Goal: Task Accomplishment & Management: Use online tool/utility

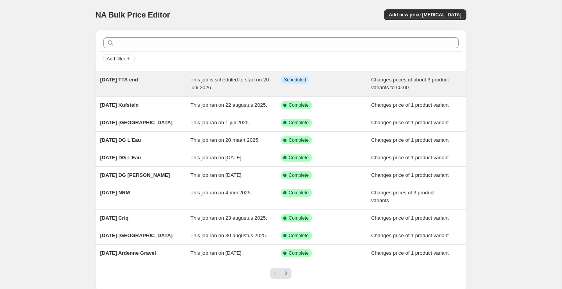
click at [126, 78] on span "[DATE] TTA end" at bounding box center [119, 80] width 38 height 6
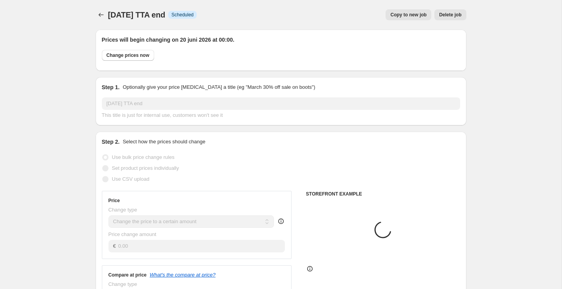
select select "product"
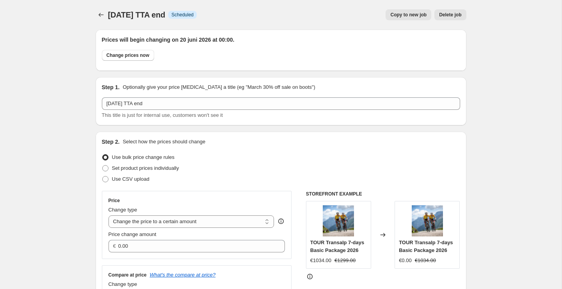
click at [413, 14] on span "Copy to new job" at bounding box center [408, 15] width 36 height 6
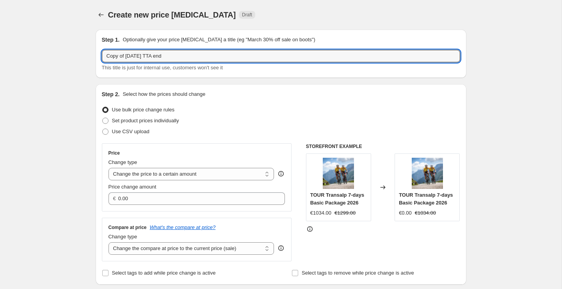
drag, startPoint x: 128, startPoint y: 55, endPoint x: 97, endPoint y: 56, distance: 30.8
click at [97, 56] on div "Step 1. Optionally give your price [MEDICAL_DATA] a title (eg "March 30% off sa…" at bounding box center [281, 54] width 371 height 48
click at [136, 56] on input "2026-06-20 TTA end" at bounding box center [281, 56] width 358 height 12
drag, startPoint x: 138, startPoint y: 57, endPoint x: 147, endPoint y: 56, distance: 8.6
click at [147, 56] on input "2026-06-28 TTA end" at bounding box center [281, 56] width 358 height 12
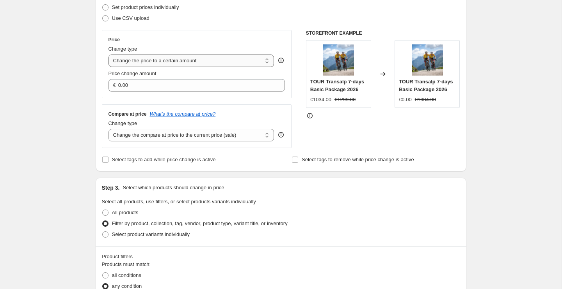
scroll to position [121, 0]
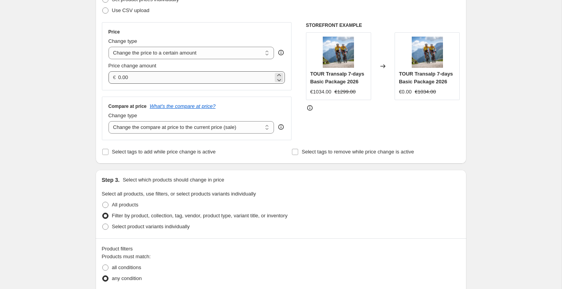
type input "2026-06-28 Serra. Estrela end"
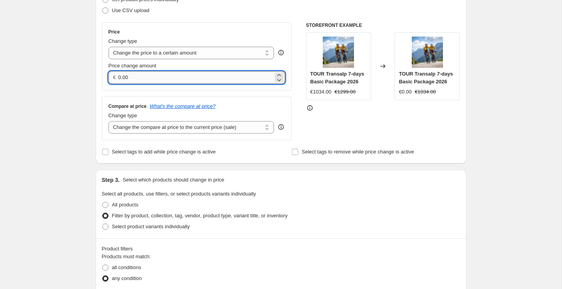
click at [138, 79] on input "0.00" at bounding box center [195, 77] width 155 height 12
type input "0"
type input "9999.00"
click at [99, 82] on div "Step 2. Select how the prices should change Use bulk price change rules Set pro…" at bounding box center [281, 63] width 371 height 201
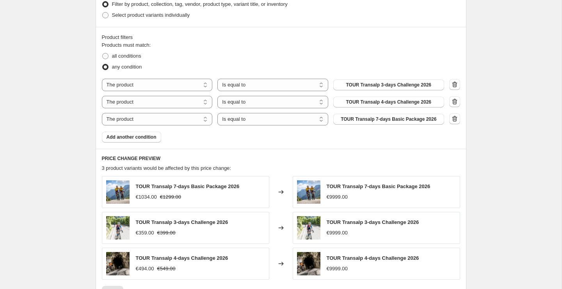
scroll to position [339, 0]
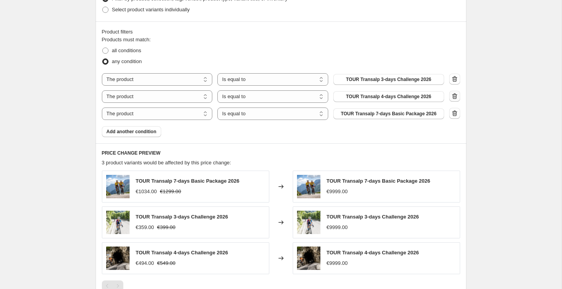
click at [454, 98] on icon "button" at bounding box center [454, 97] width 1 height 2
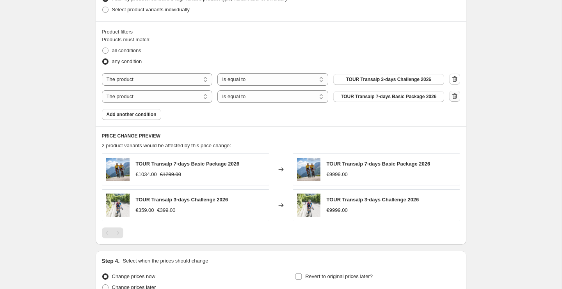
click at [455, 97] on icon "button" at bounding box center [454, 97] width 1 height 2
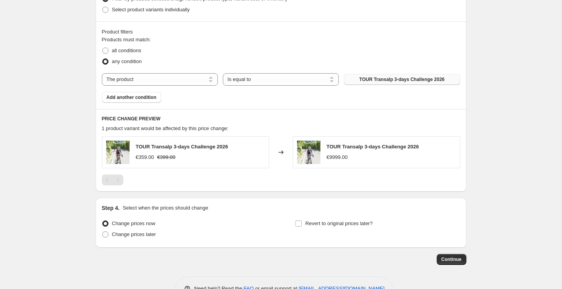
click at [440, 80] on span "TOUR Transalp 3-days Challenge 2026" at bounding box center [401, 79] width 85 height 6
click at [120, 236] on span "Change prices later" at bounding box center [134, 235] width 44 height 6
click at [103, 232] on input "Change prices later" at bounding box center [102, 232] width 0 height 0
radio input "true"
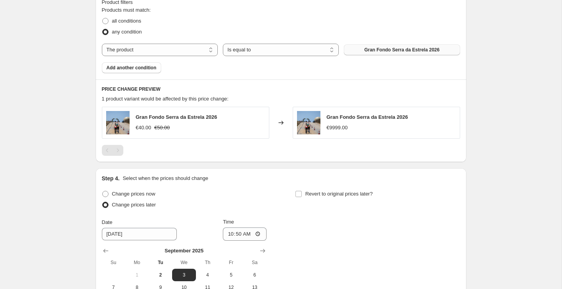
scroll to position [395, 0]
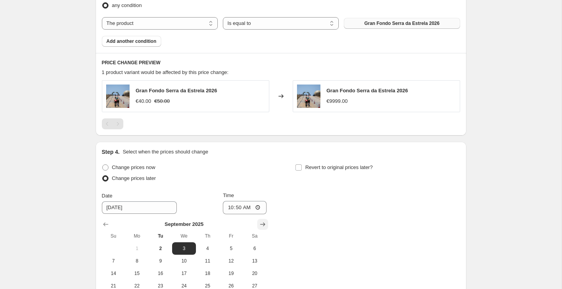
click at [263, 226] on icon "Show next month, October 2025" at bounding box center [263, 225] width 8 height 8
click at [263, 226] on icon "Show next month, November 2025" at bounding box center [263, 225] width 8 height 8
click at [263, 226] on icon "Show next month, December 2025" at bounding box center [263, 225] width 8 height 8
click at [263, 226] on icon "Show next month, January 2026" at bounding box center [263, 225] width 8 height 8
click at [263, 226] on icon "Show next month, February 2026" at bounding box center [263, 225] width 8 height 8
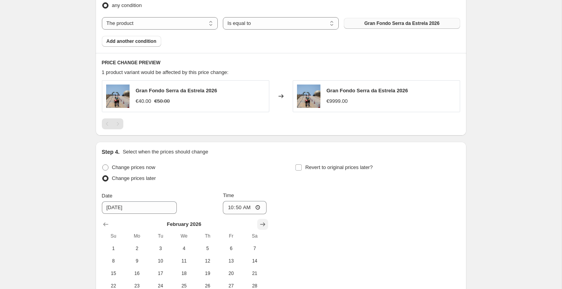
click at [263, 226] on icon "Show next month, March 2026" at bounding box center [263, 225] width 8 height 8
click at [263, 226] on icon "Show next month, April 2026" at bounding box center [263, 225] width 8 height 8
click at [263, 226] on icon "Show next month, May 2026" at bounding box center [263, 225] width 8 height 8
click at [263, 226] on icon "Show next month, June 2026" at bounding box center [263, 225] width 8 height 8
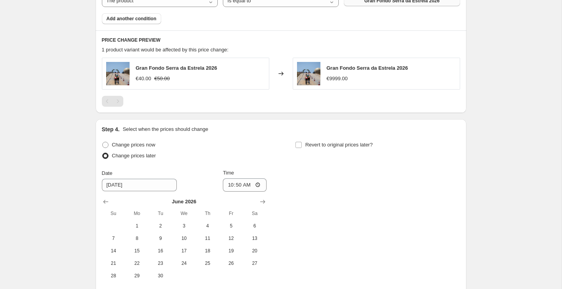
scroll to position [445, 0]
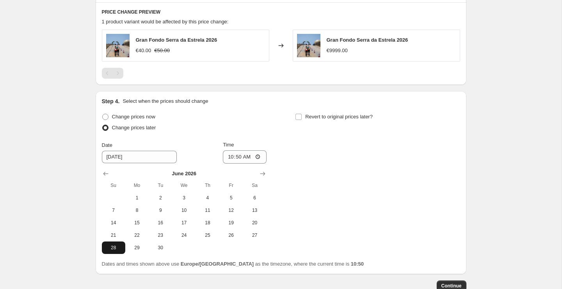
click at [116, 248] on span "28" at bounding box center [113, 248] width 17 height 6
type input "6/28/2026"
click at [239, 159] on input "10:50" at bounding box center [245, 157] width 44 height 13
click at [245, 158] on input "00:50" at bounding box center [245, 157] width 44 height 13
type input "00:00"
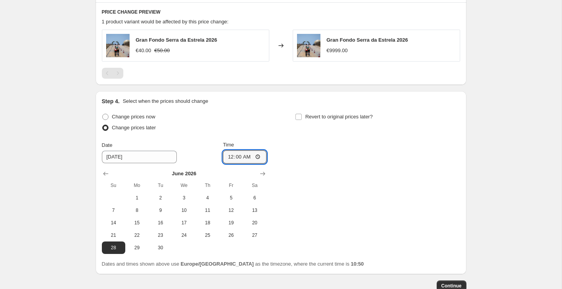
click at [350, 172] on div "Change prices now Change prices later Date 6/28/2026 Time 00:00 June 2026 Su Mo…" at bounding box center [281, 183] width 358 height 143
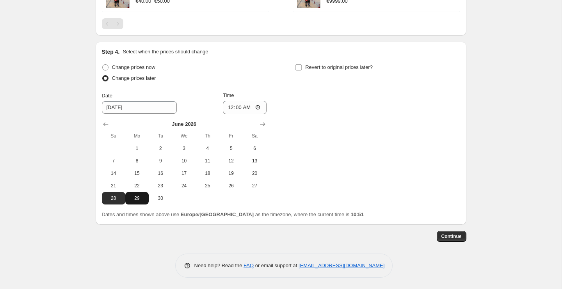
click at [135, 199] on span "29" at bounding box center [136, 198] width 17 height 6
type input "6/29/2026"
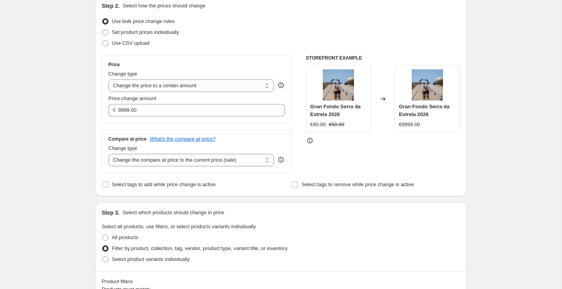
scroll to position [42, 0]
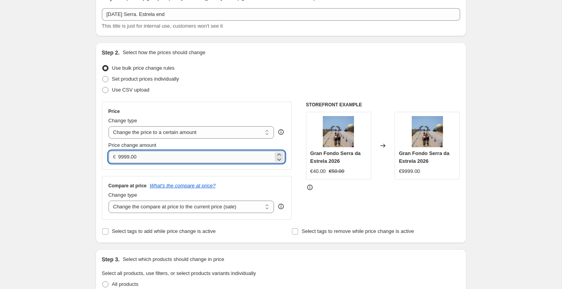
click at [130, 154] on input "9999.00" at bounding box center [195, 157] width 155 height 12
type input "0.00"
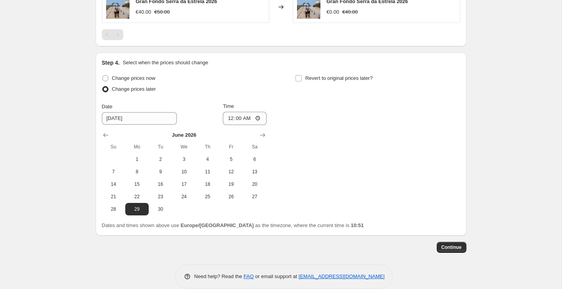
scroll to position [495, 0]
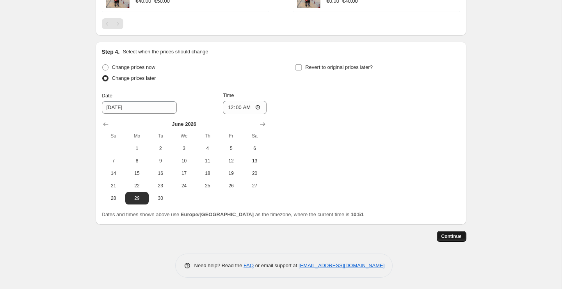
click at [456, 235] on span "Continue" at bounding box center [451, 237] width 20 height 6
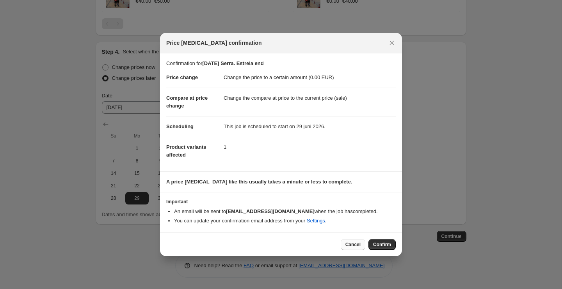
click at [358, 243] on span "Cancel" at bounding box center [352, 245] width 15 height 6
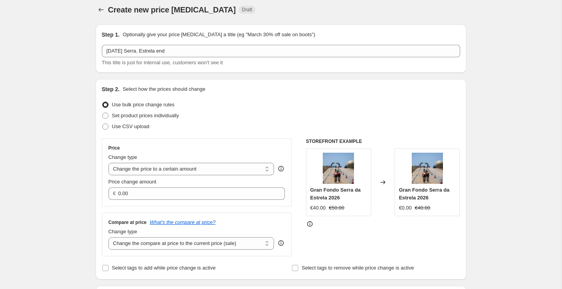
scroll to position [0, 0]
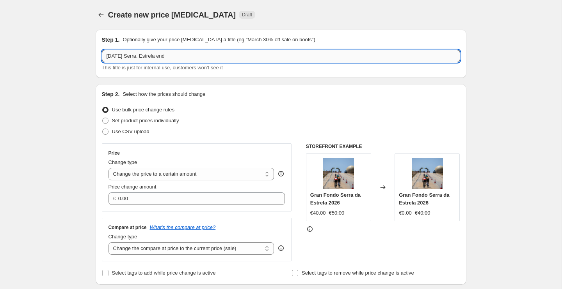
click at [135, 55] on input "2026-06-28 Serra. Estrela end" at bounding box center [281, 56] width 358 height 12
type input "2026-06-29 Serra Estrela end"
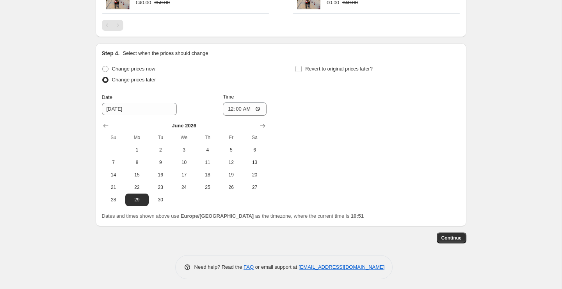
scroll to position [495, 0]
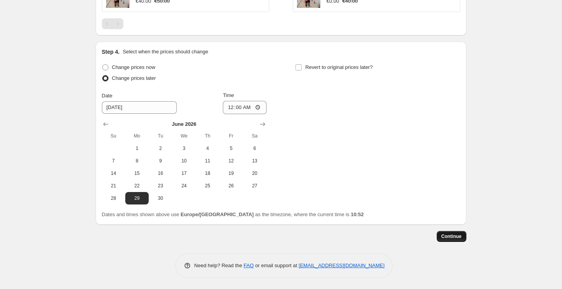
click at [457, 236] on span "Continue" at bounding box center [451, 237] width 20 height 6
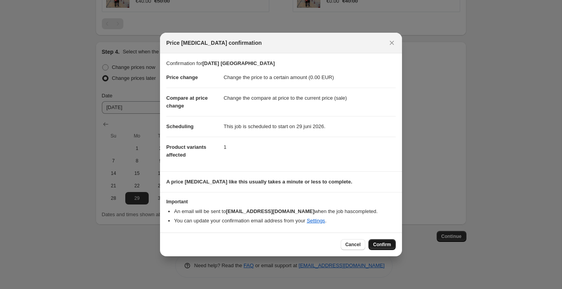
click at [385, 244] on span "Confirm" at bounding box center [382, 245] width 18 height 6
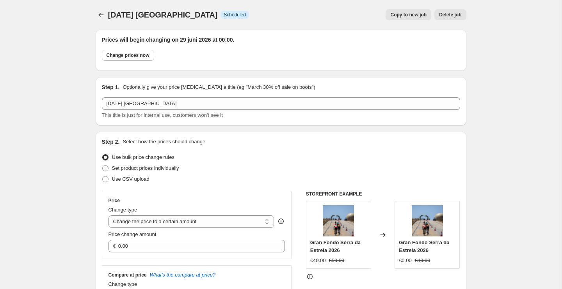
click at [408, 14] on span "Copy to new job" at bounding box center [408, 15] width 36 height 6
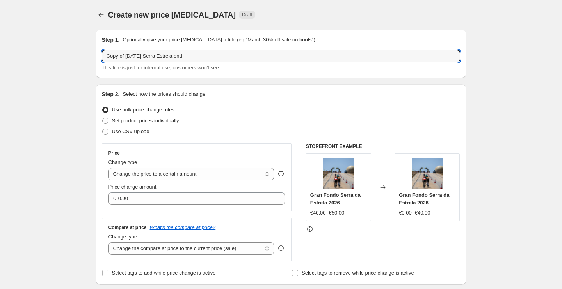
drag, startPoint x: 128, startPoint y: 55, endPoint x: 90, endPoint y: 56, distance: 37.5
click at [127, 57] on input "2026-06-29 Serra Estrela end" at bounding box center [281, 56] width 358 height 12
click at [133, 57] on input "2026-01-29 Serra Estrela end" at bounding box center [281, 56] width 358 height 12
drag, startPoint x: 134, startPoint y: 56, endPoint x: 138, endPoint y: 57, distance: 4.3
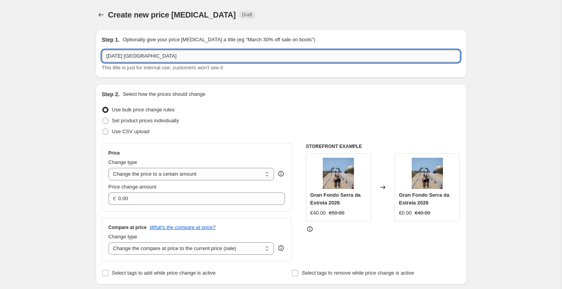
click at [134, 56] on input "2026-01-29 Serra Estrela end" at bounding box center [281, 56] width 358 height 12
click at [172, 58] on input "2026-01-01 Serra Estrela end" at bounding box center [281, 56] width 358 height 12
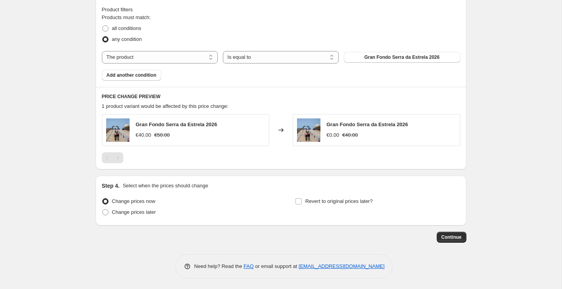
scroll to position [362, 0]
type input "2026-01-01 Serra Estrela"
click at [128, 211] on span "Change prices later" at bounding box center [134, 212] width 44 height 6
click at [103, 209] on input "Change prices later" at bounding box center [102, 209] width 0 height 0
radio input "true"
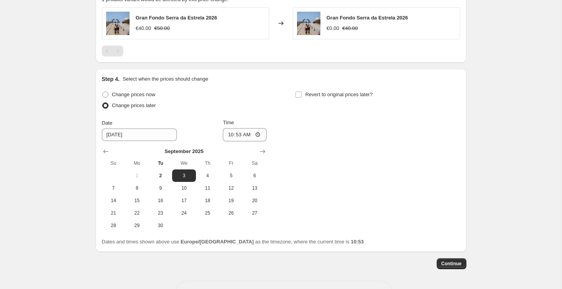
scroll to position [472, 0]
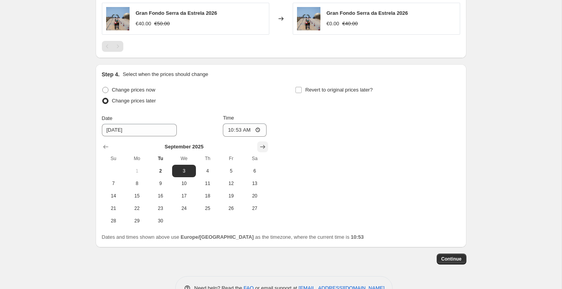
click at [263, 150] on icon "Show next month, October 2025" at bounding box center [263, 147] width 8 height 8
click at [263, 150] on icon "Show next month, November 2025" at bounding box center [263, 147] width 8 height 8
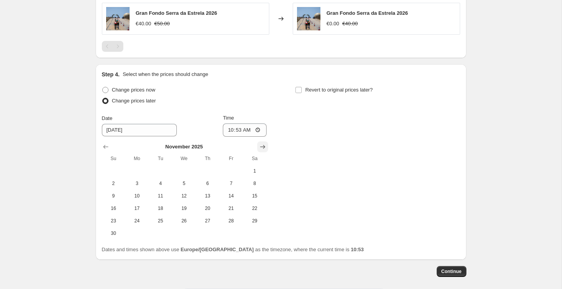
click at [263, 150] on icon "Show next month, December 2025" at bounding box center [263, 147] width 8 height 8
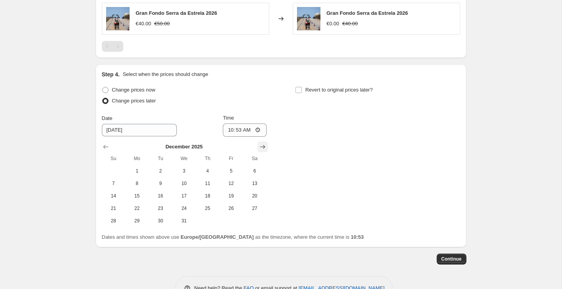
click at [263, 150] on icon "Show next month, January 2026" at bounding box center [263, 147] width 8 height 8
click at [210, 168] on span "1" at bounding box center [207, 171] width 17 height 6
type input "1/1/2026"
click at [239, 131] on input "10:53" at bounding box center [245, 130] width 44 height 13
click at [247, 131] on input "00:53" at bounding box center [245, 130] width 44 height 13
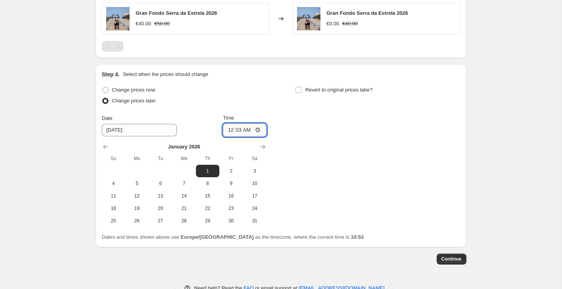
type input "00:00"
click at [321, 144] on div "Change prices now Change prices later Date 1/1/2026 Time 00:00 January 2026 Su …" at bounding box center [281, 156] width 358 height 143
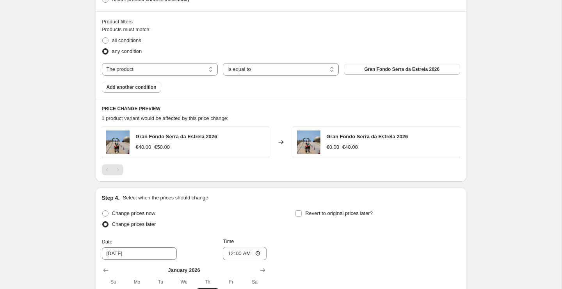
scroll to position [375, 0]
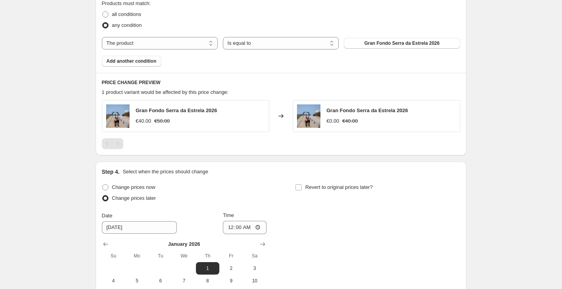
click at [312, 119] on img at bounding box center [308, 116] width 23 height 23
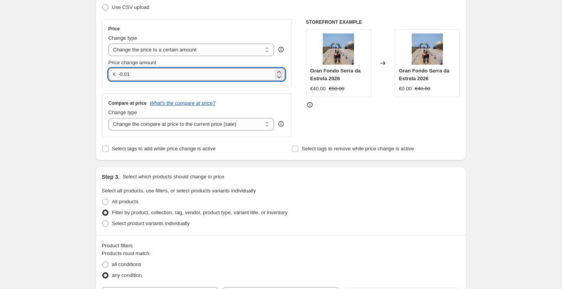
scroll to position [127, 0]
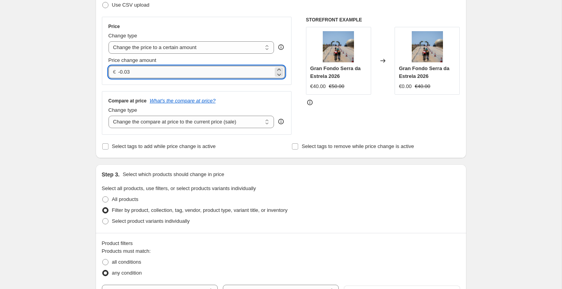
click at [165, 76] on input "-0.03" at bounding box center [195, 72] width 155 height 12
type input "-0"
type input "0"
type input "44.00"
click at [483, 72] on div "Create new price change job. This page is ready Create new price change job Dra…" at bounding box center [280, 265] width 561 height 785
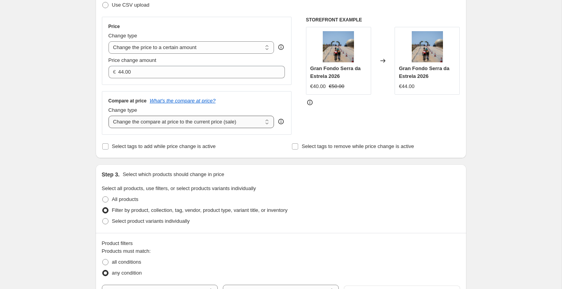
click at [151, 122] on select "Change the compare at price to the current price (sale) Change the compare at p…" at bounding box center [191, 122] width 166 height 12
select select "to"
click at [108, 116] on select "Change the compare at price to the current price (sale) Change the compare at p…" at bounding box center [191, 122] width 166 height 12
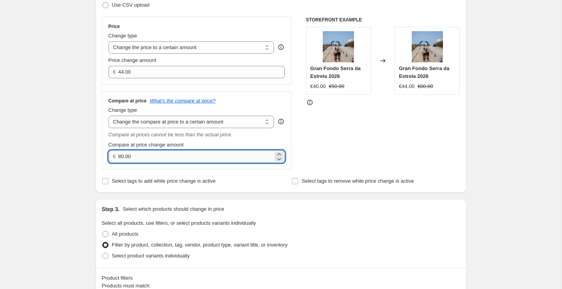
click at [140, 155] on input "80.00" at bounding box center [195, 157] width 155 height 12
type input "54.96"
click at [502, 164] on div "Create new price change job. This page is ready Create new price change job Dra…" at bounding box center [280, 282] width 561 height 819
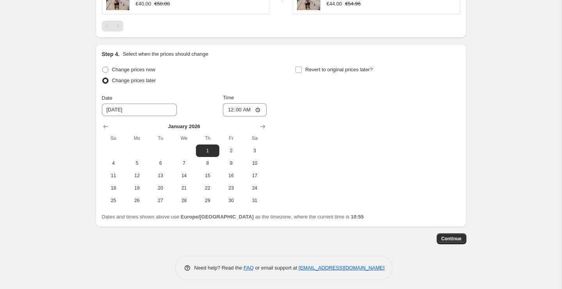
scroll to position [528, 0]
click at [452, 240] on span "Continue" at bounding box center [451, 238] width 20 height 6
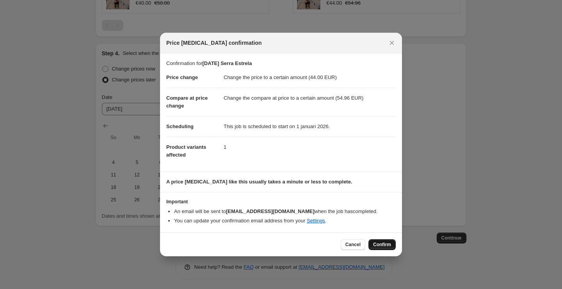
click at [383, 246] on span "Confirm" at bounding box center [382, 245] width 18 height 6
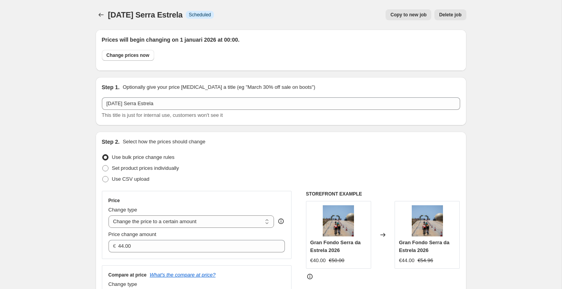
click at [396, 15] on span "Copy to new job" at bounding box center [408, 15] width 36 height 6
select select "to"
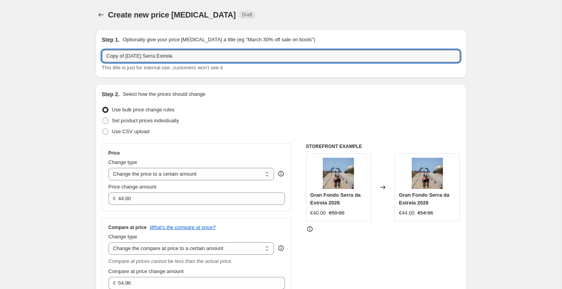
drag, startPoint x: 127, startPoint y: 55, endPoint x: 78, endPoint y: 48, distance: 49.2
click at [128, 56] on input "2026-01-01 Serra Estrela" at bounding box center [281, 56] width 358 height 12
type input "2026-06-01 Serra Estrela"
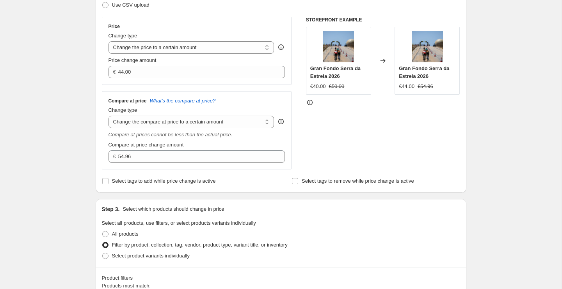
scroll to position [122, 0]
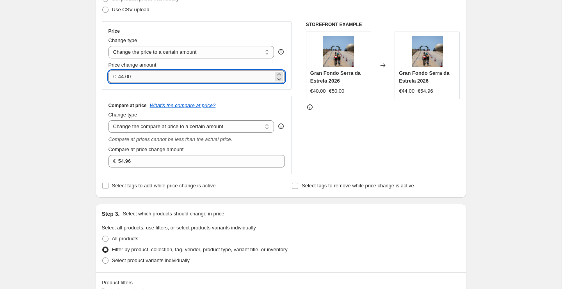
click at [144, 77] on input "44.00" at bounding box center [195, 77] width 155 height 12
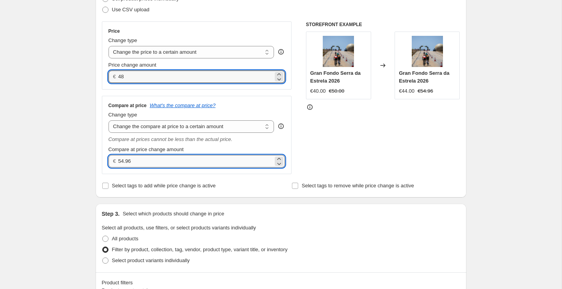
type input "48.00"
click at [138, 161] on input "54.96" at bounding box center [195, 161] width 155 height 12
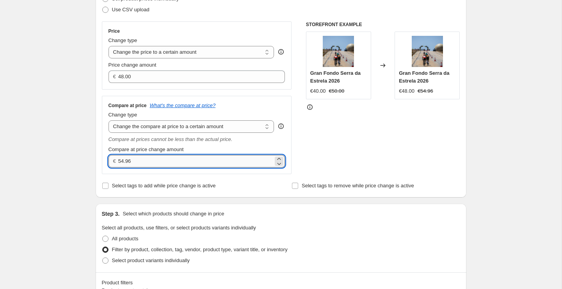
click at [138, 161] on input "54.96" at bounding box center [195, 161] width 155 height 12
type input "60.00"
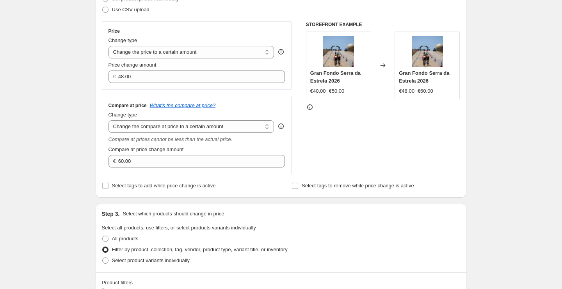
click at [484, 151] on div "Create new price change job. This page is ready Create new price change job Dra…" at bounding box center [280, 221] width 561 height 686
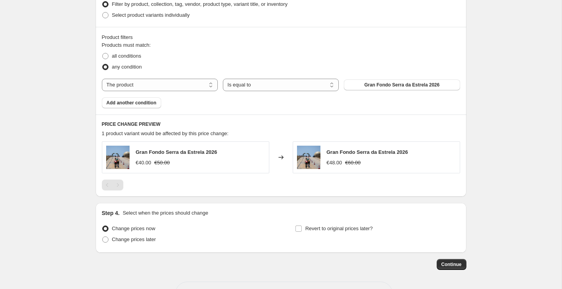
scroll to position [396, 0]
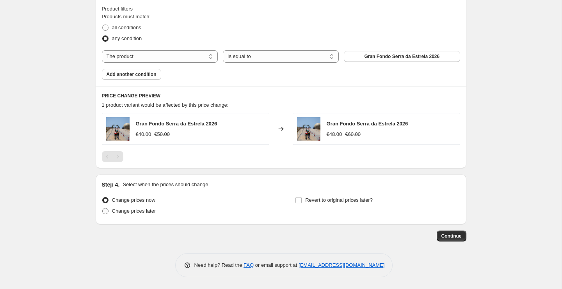
click at [154, 211] on span "Change prices later" at bounding box center [134, 211] width 44 height 6
click at [103, 209] on input "Change prices later" at bounding box center [102, 208] width 0 height 0
radio input "true"
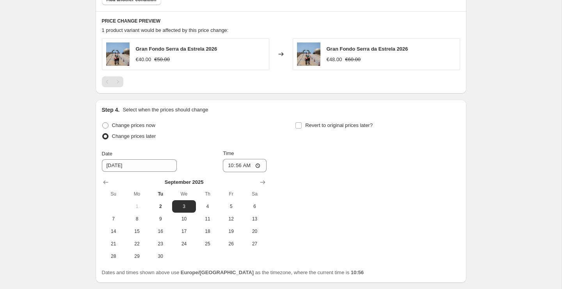
scroll to position [530, 0]
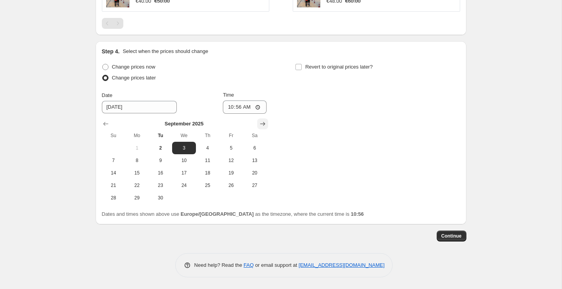
click at [263, 127] on icon "Show next month, October 2025" at bounding box center [263, 124] width 8 height 8
click at [263, 127] on icon "Show next month, November 2025" at bounding box center [263, 124] width 8 height 8
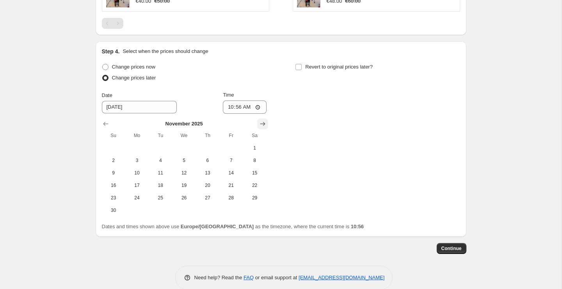
click at [263, 127] on icon "Show next month, December 2025" at bounding box center [263, 124] width 8 height 8
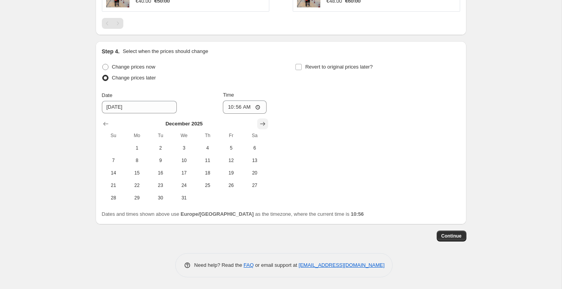
click at [263, 127] on icon "Show next month, January 2026" at bounding box center [263, 124] width 8 height 8
click at [263, 127] on icon "Show next month, February 2026" at bounding box center [263, 124] width 8 height 8
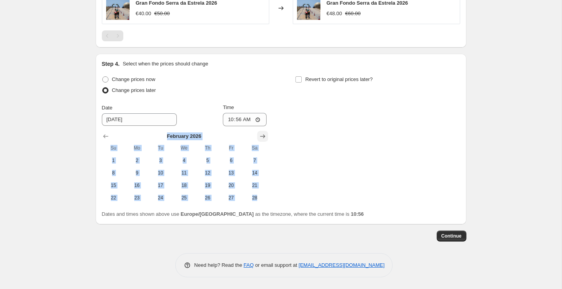
click at [263, 127] on div "February 2026 Su Mo Tu We Th Fr Sa 1 2 3 4 5 6 7 8 9 10 11 12 13 14 15 16 17 18…" at bounding box center [181, 165] width 171 height 78
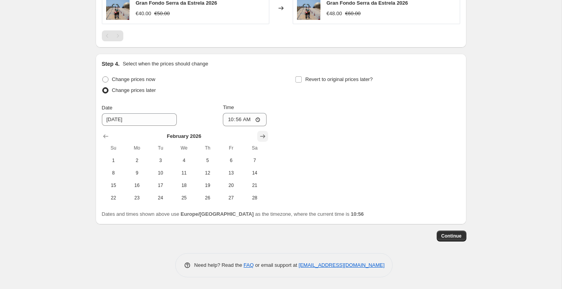
click at [261, 136] on icon "Show next month, March 2026" at bounding box center [263, 137] width 8 height 8
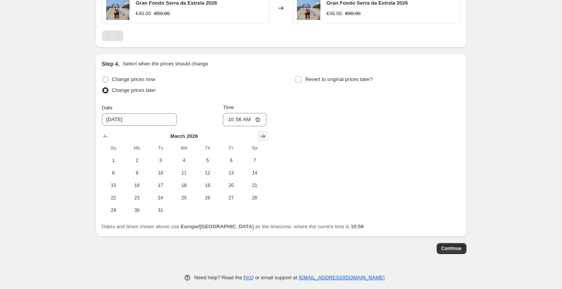
click at [262, 137] on icon "Show next month, April 2026" at bounding box center [263, 137] width 8 height 8
click at [262, 137] on icon "Show next month, May 2026" at bounding box center [263, 137] width 8 height 8
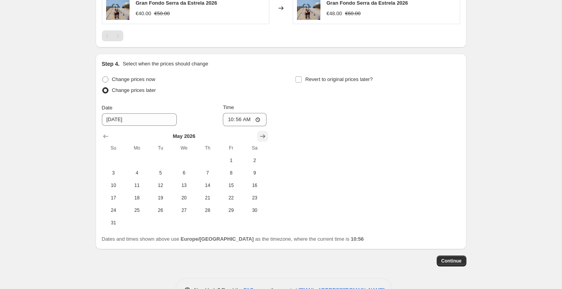
click at [262, 137] on icon "Show next month, June 2026" at bounding box center [263, 137] width 8 height 8
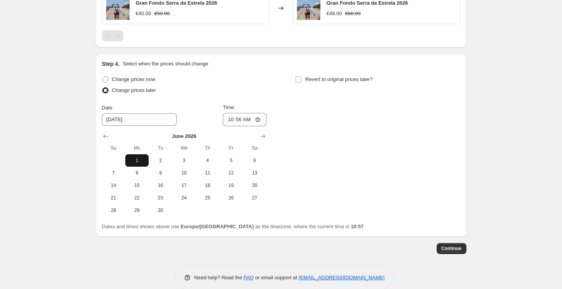
click at [140, 162] on span "1" at bounding box center [136, 161] width 17 height 6
type input "6/1/2026"
click at [237, 122] on input "10:56" at bounding box center [245, 119] width 44 height 13
click at [248, 122] on input "00:56" at bounding box center [245, 119] width 44 height 13
type input "00:00"
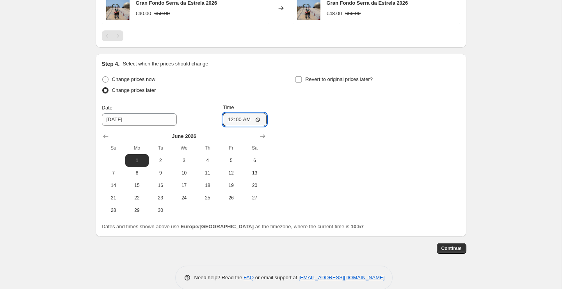
click at [332, 138] on div "Change prices now Change prices later Date 6/1/2026 Time 00:00 June 2026 Su Mo …" at bounding box center [281, 145] width 358 height 143
click at [450, 248] on span "Continue" at bounding box center [451, 249] width 20 height 6
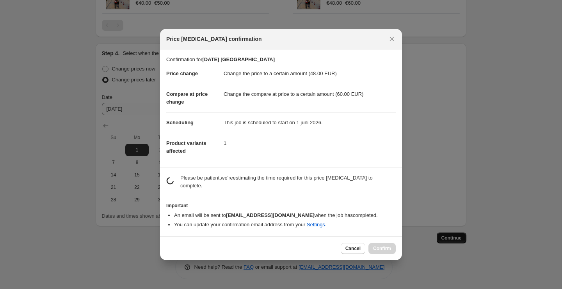
scroll to position [0, 0]
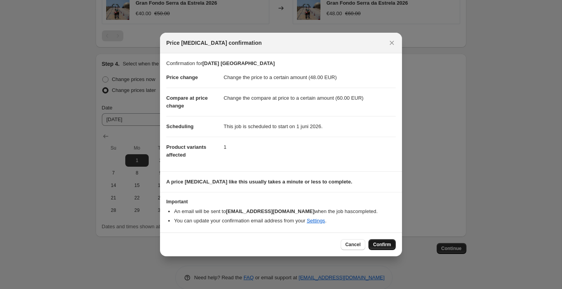
click at [387, 245] on span "Confirm" at bounding box center [382, 245] width 18 height 6
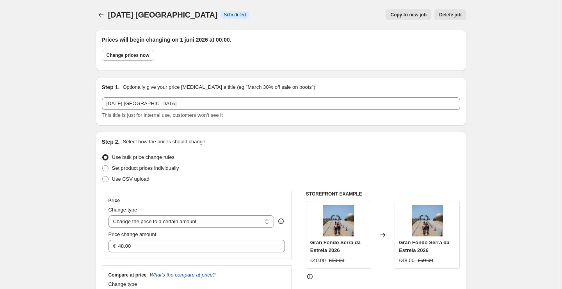
scroll to position [517, 0]
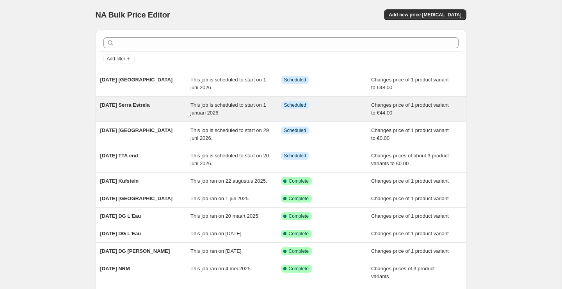
click at [214, 105] on span "This job is scheduled to start on 1 januari 2026." at bounding box center [228, 109] width 76 height 14
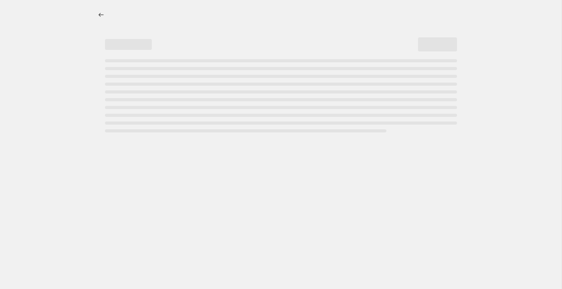
select select "to"
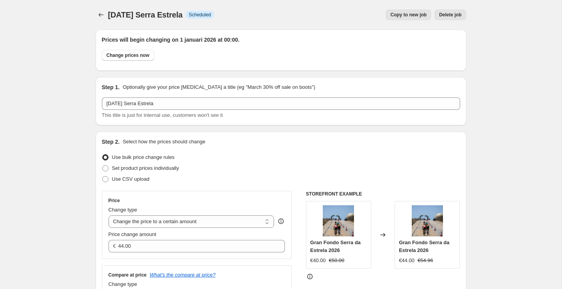
scroll to position [94, 0]
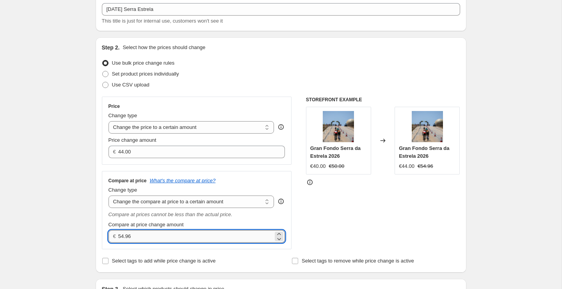
click at [140, 237] on input "54.96" at bounding box center [195, 237] width 155 height 12
type input "55.00"
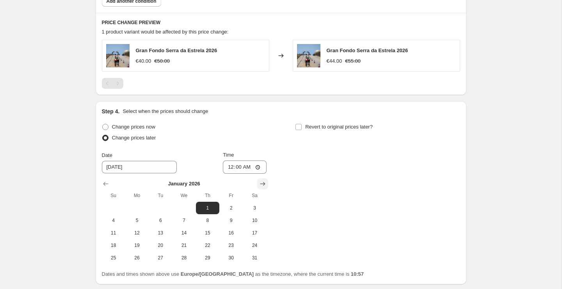
scroll to position [577, 0]
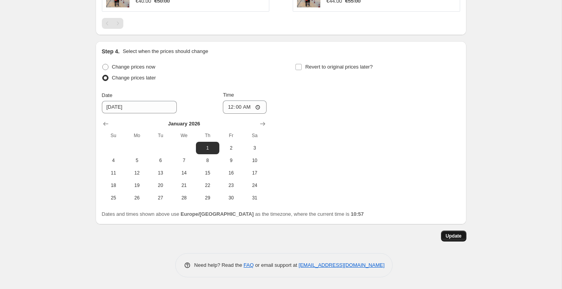
click at [452, 237] on span "Update" at bounding box center [453, 236] width 16 height 6
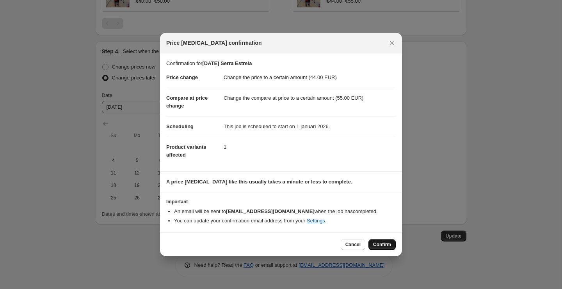
click at [383, 244] on span "Confirm" at bounding box center [382, 245] width 18 height 6
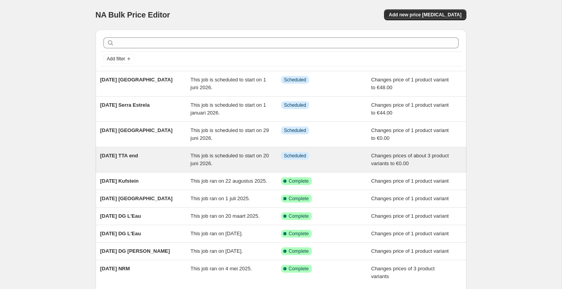
click at [138, 155] on span "2026-06-20 TTA end" at bounding box center [119, 156] width 38 height 6
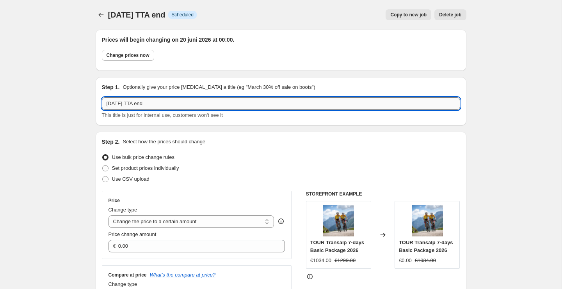
click at [136, 105] on input "2026-06-20 TTA end" at bounding box center [281, 104] width 358 height 12
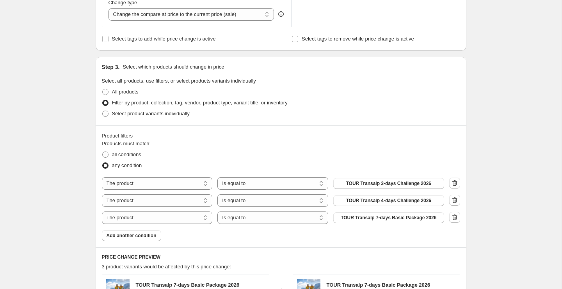
scroll to position [311, 0]
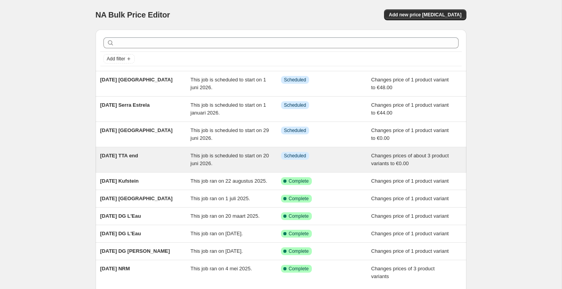
click at [138, 156] on span "2026-06-20 TTA end" at bounding box center [119, 156] width 38 height 6
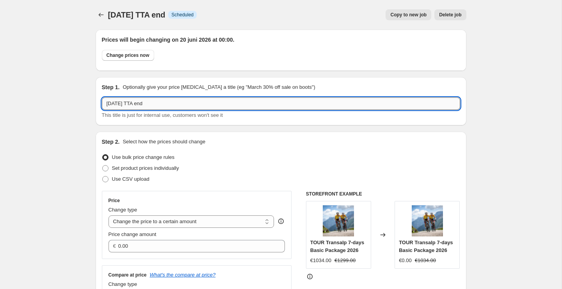
click at [133, 104] on input "2026-06-20 TTA end" at bounding box center [281, 104] width 358 height 12
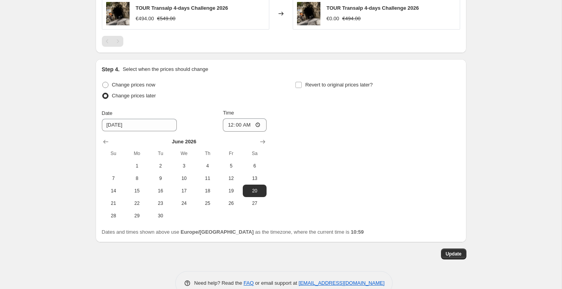
scroll to position [649, 0]
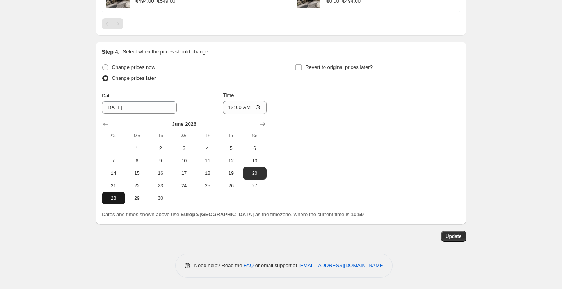
type input "2026-06-28 TTA end"
click at [117, 197] on span "28" at bounding box center [113, 198] width 17 height 6
type input "6/28/2026"
click at [312, 146] on div "Change prices now Change prices later Date 6/28/2026 Time 00:00 June 2026 Su Mo…" at bounding box center [281, 133] width 358 height 143
click at [452, 234] on span "Update" at bounding box center [453, 237] width 16 height 6
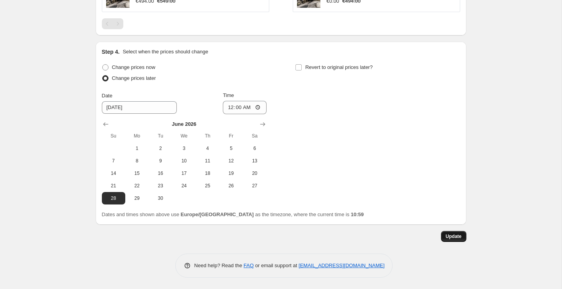
scroll to position [0, 0]
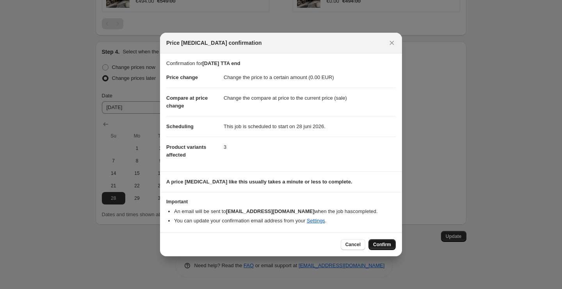
click at [386, 244] on span "Confirm" at bounding box center [382, 245] width 18 height 6
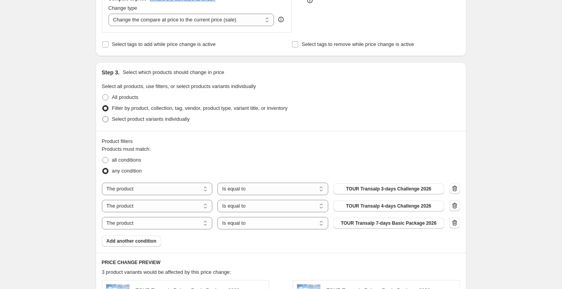
scroll to position [271, 0]
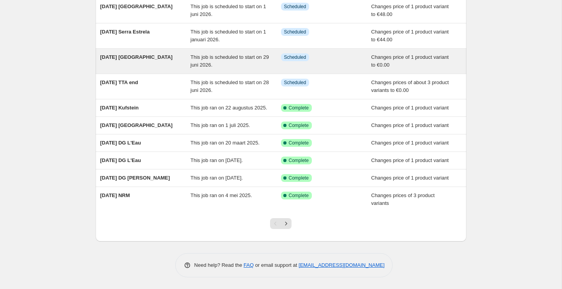
scroll to position [112, 0]
